Goal: Information Seeking & Learning: Learn about a topic

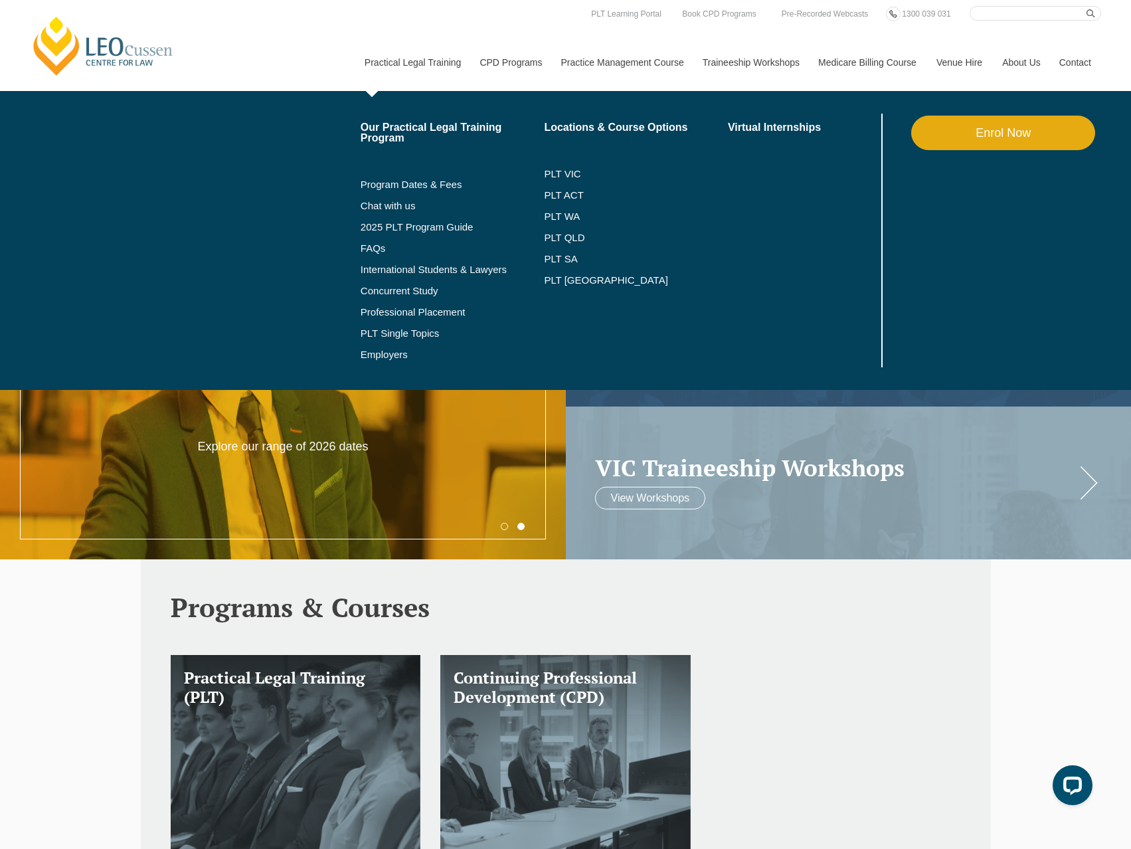
click at [394, 52] on link "Practical Legal Training" at bounding box center [413, 62] width 116 height 57
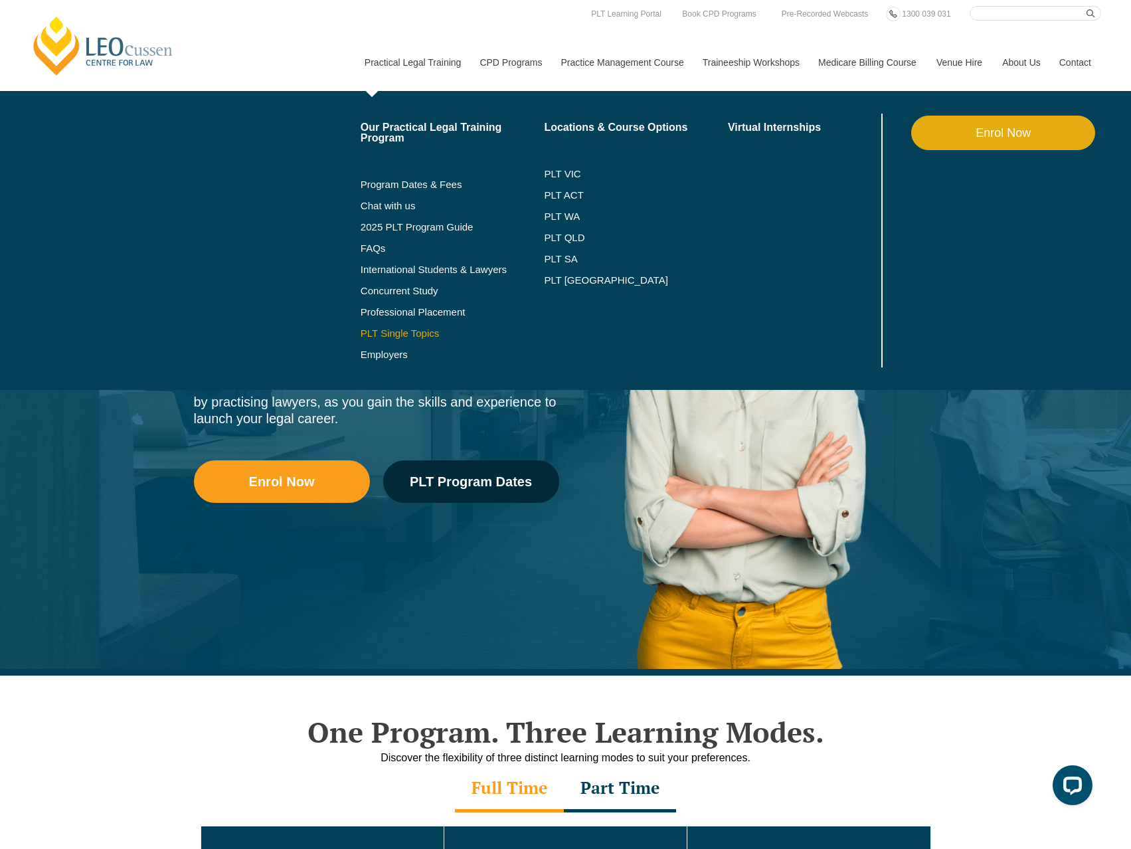
click at [377, 333] on link "PLT Single Topics" at bounding box center [453, 333] width 184 height 11
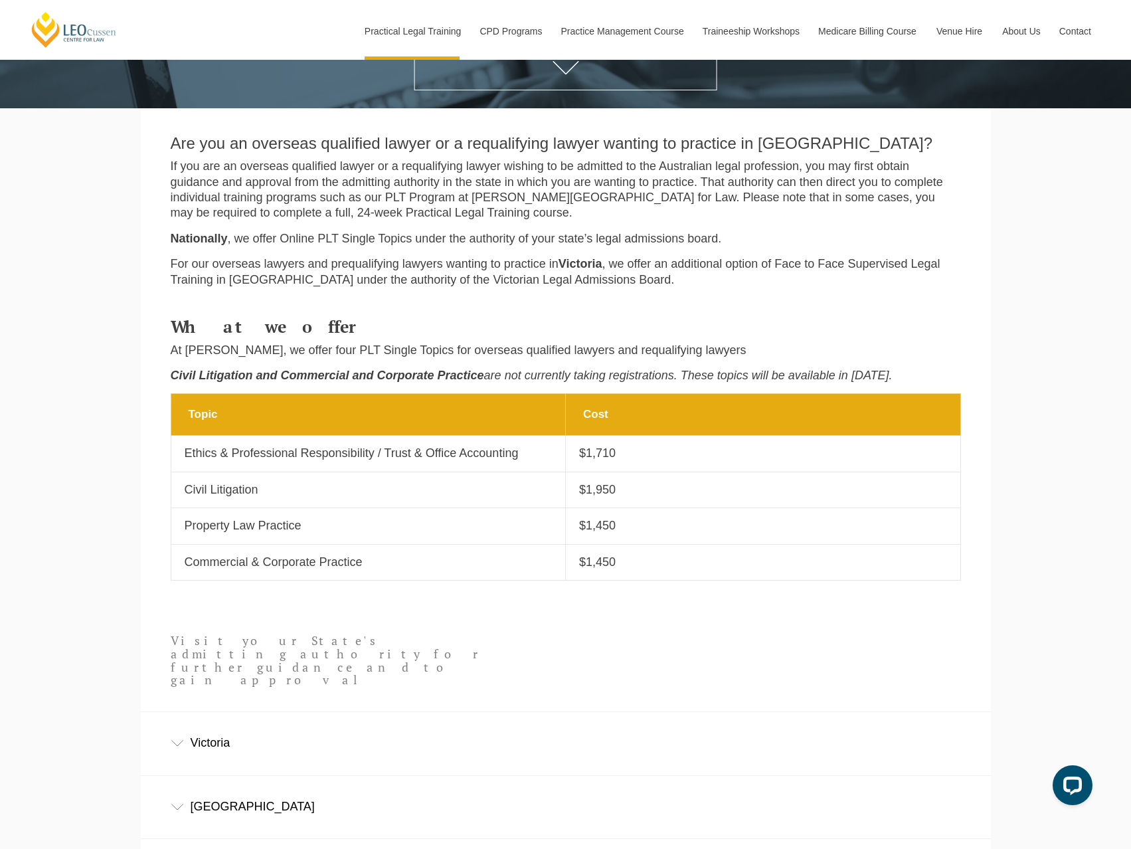
scroll to position [465, 0]
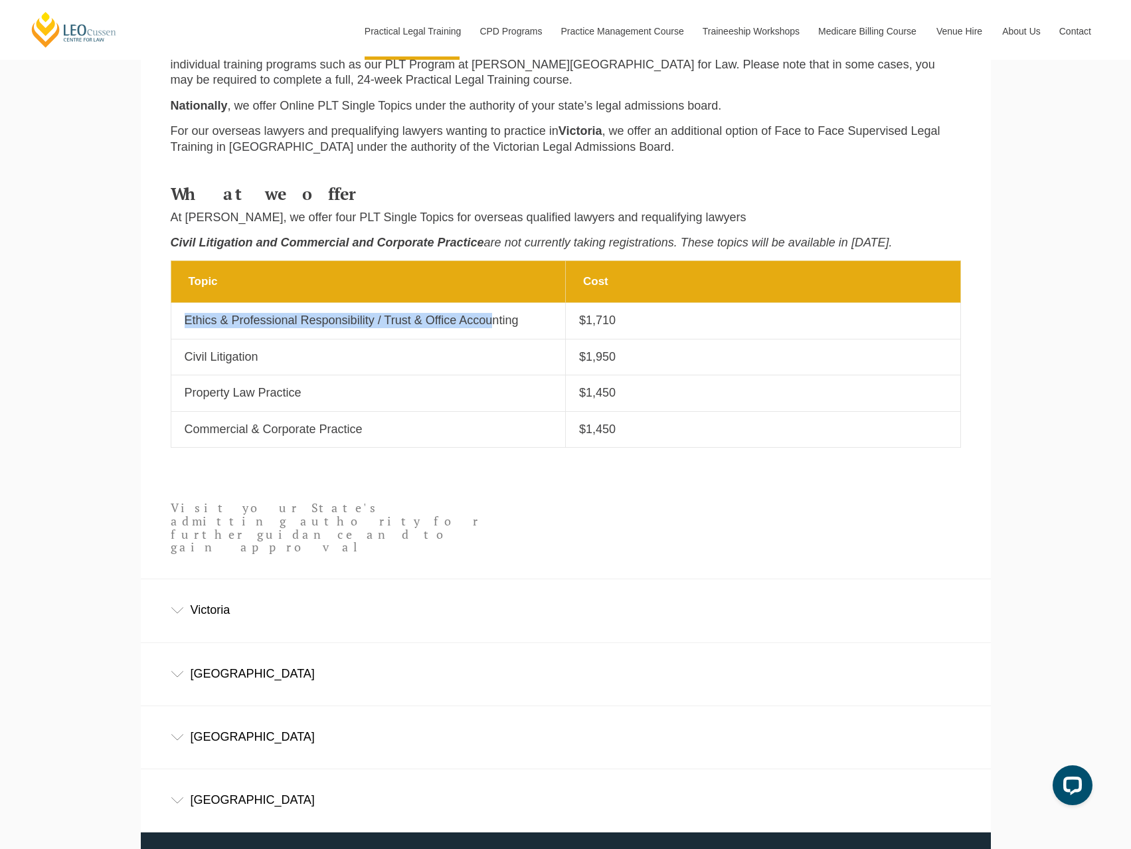
drag, startPoint x: 185, startPoint y: 322, endPoint x: 493, endPoint y: 322, distance: 308.2
click at [493, 322] on p "Ethics & Professional Responsibility / Trust & Office Accounting" at bounding box center [369, 320] width 368 height 15
drag, startPoint x: 187, startPoint y: 401, endPoint x: 349, endPoint y: 401, distance: 162.8
click at [349, 401] on p "Property Law Practice" at bounding box center [369, 392] width 368 height 15
drag, startPoint x: 187, startPoint y: 329, endPoint x: 274, endPoint y: 335, distance: 87.8
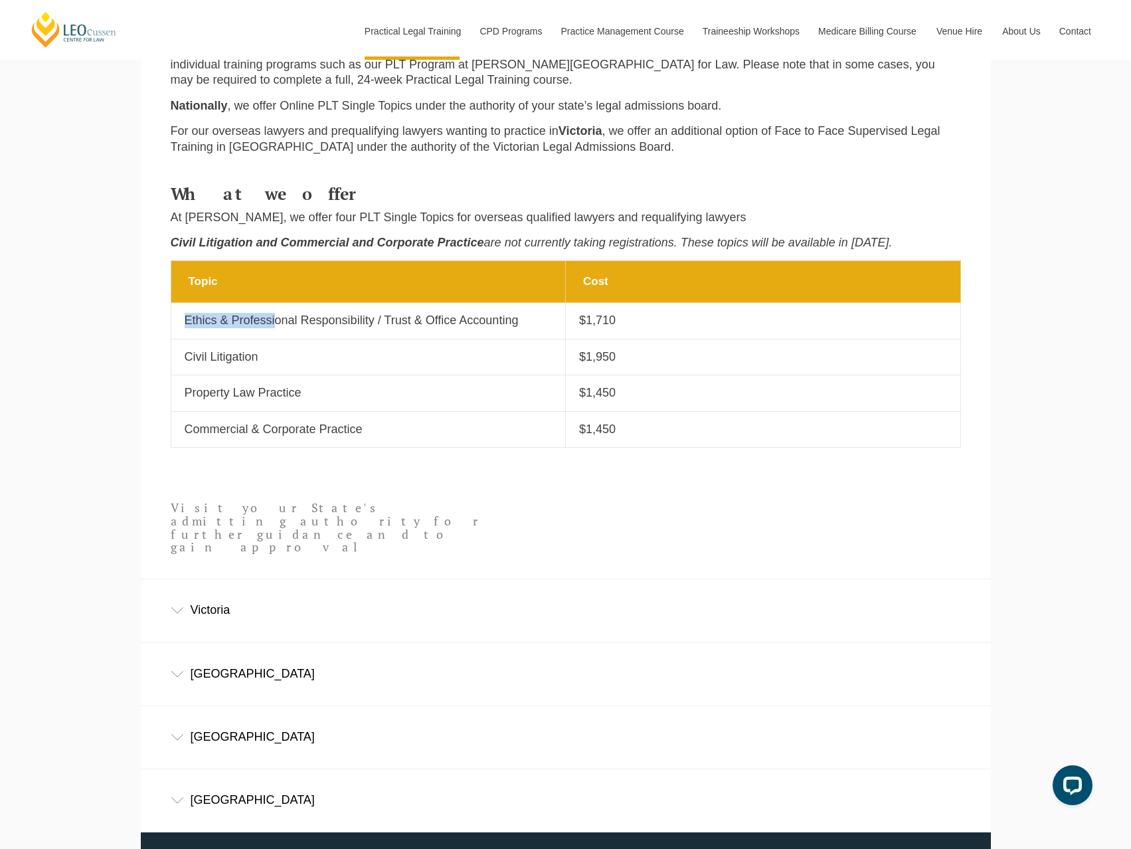
click at [274, 335] on td "Topic Ethics & Professional Responsibility / Trust & Office Accounting" at bounding box center [368, 321] width 395 height 36
drag, startPoint x: 452, startPoint y: 328, endPoint x: 468, endPoint y: 328, distance: 15.3
click at [468, 328] on p "Ethics & Professional Responsibility / Trust & Office Accounting" at bounding box center [369, 320] width 368 height 15
drag, startPoint x: 202, startPoint y: 328, endPoint x: 335, endPoint y: 330, distance: 133.5
click at [335, 328] on p "Ethics & Professional Responsibility / Trust & Office Accounting" at bounding box center [369, 320] width 368 height 15
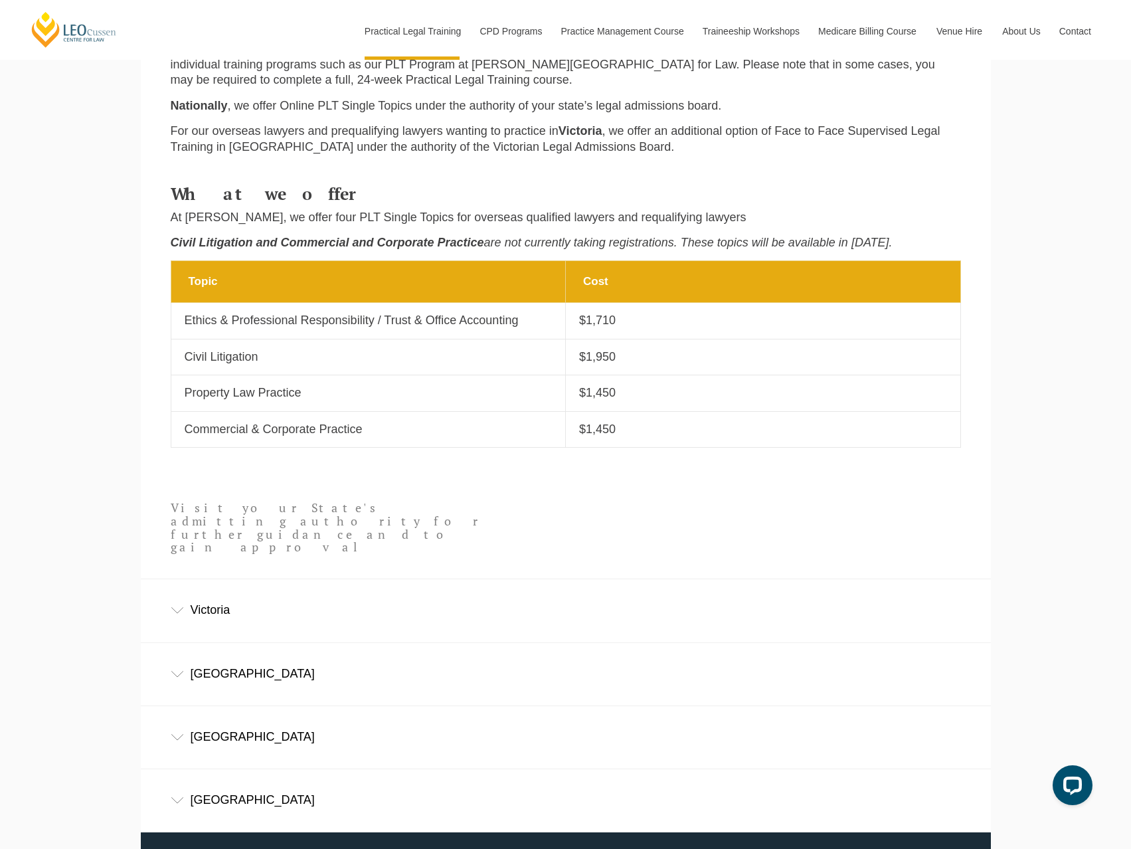
click at [340, 328] on p "Ethics & Professional Responsibility / Trust & Office Accounting" at bounding box center [369, 320] width 368 height 15
drag, startPoint x: 525, startPoint y: 324, endPoint x: 163, endPoint y: 317, distance: 362.1
click at [179, 322] on td "Topic Ethics & Professional Responsibility / Trust & Office Accounting" at bounding box center [368, 321] width 395 height 36
click at [275, 336] on td "Topic Ethics & Professional Responsibility / Trust & Office Accounting" at bounding box center [368, 321] width 395 height 36
drag, startPoint x: 308, startPoint y: 403, endPoint x: 177, endPoint y: 401, distance: 131.5
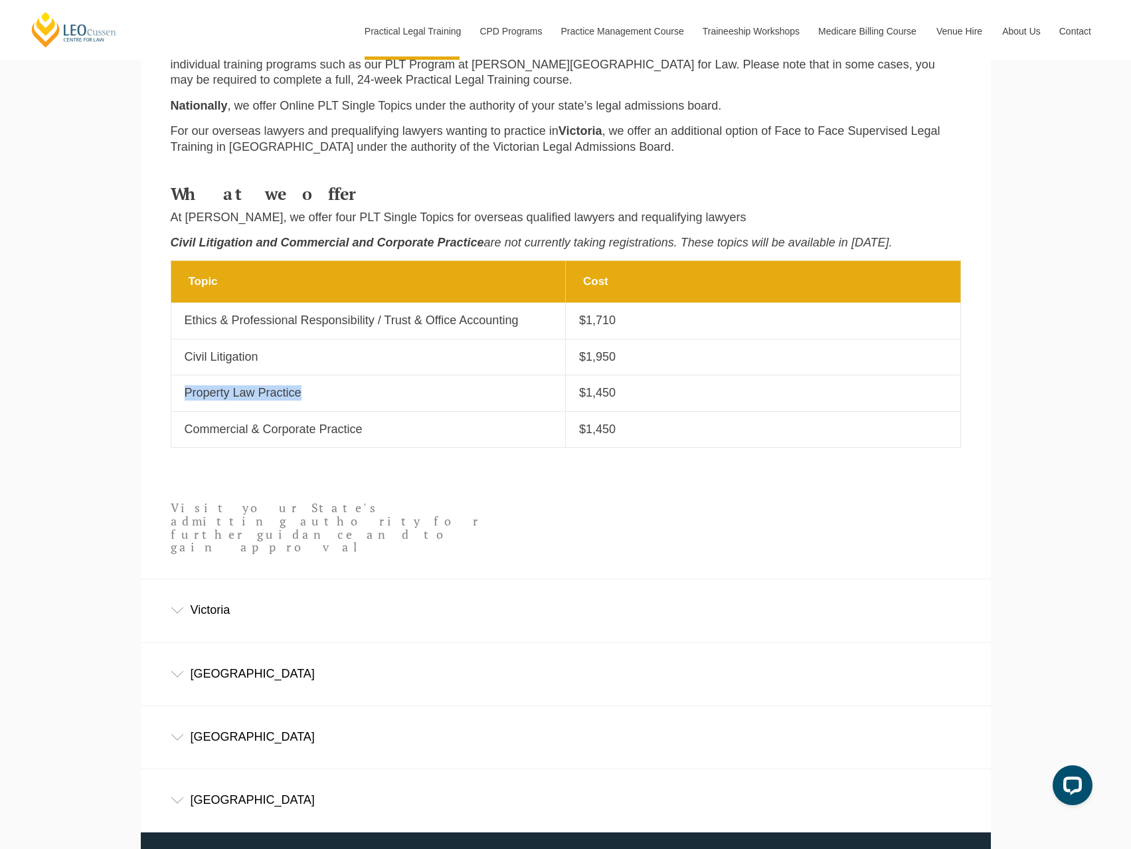
click at [177, 401] on td "Topic Property Law Practice" at bounding box center [368, 393] width 395 height 36
click at [357, 401] on p "Property Law Practice" at bounding box center [369, 392] width 368 height 15
click at [291, 397] on p "Property Law Practice" at bounding box center [369, 392] width 368 height 15
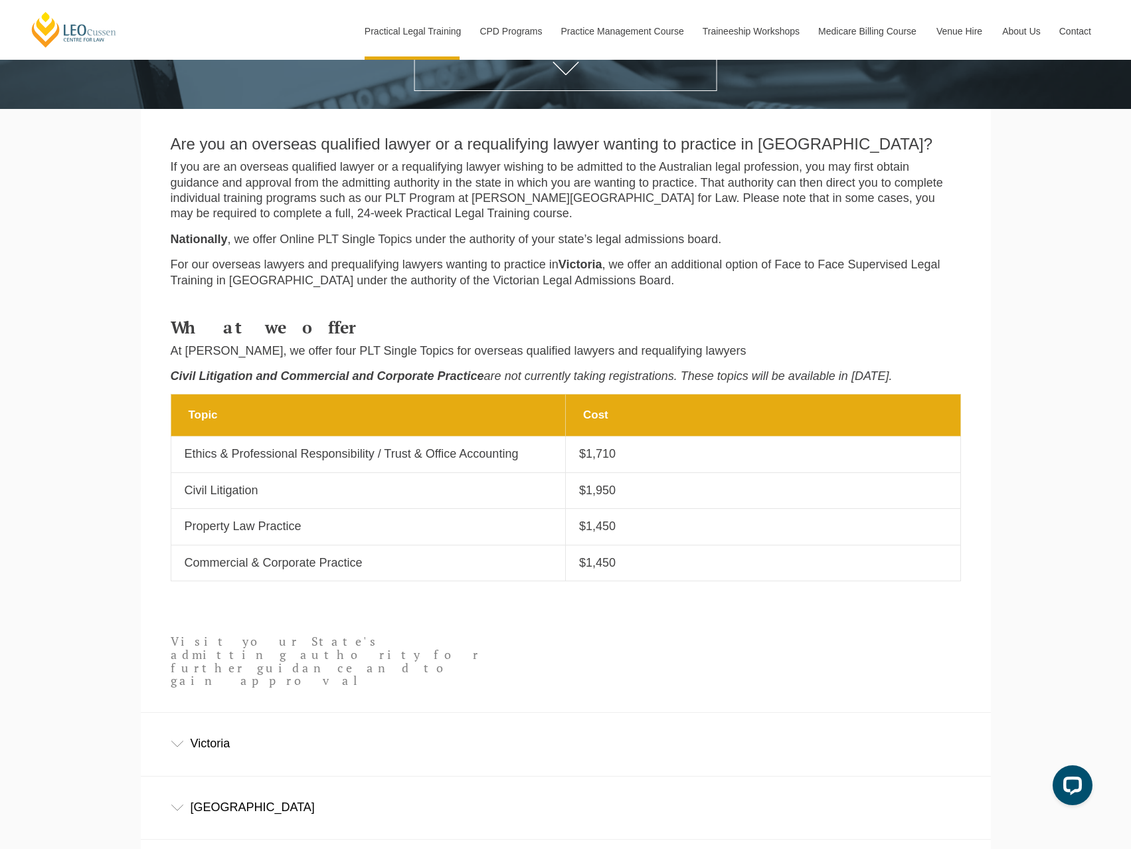
scroll to position [332, 0]
